Goal: Task Accomplishment & Management: Use online tool/utility

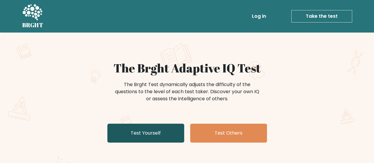
click at [165, 136] on link "Test Yourself" at bounding box center [145, 133] width 77 height 19
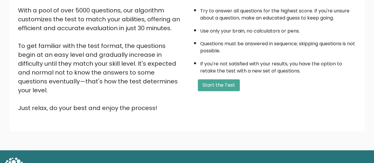
scroll to position [103, 0]
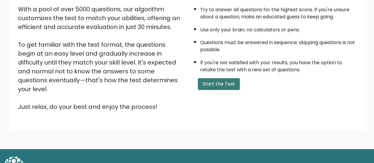
click at [214, 83] on button "Start the Test" at bounding box center [219, 84] width 42 height 12
